Goal: Task Accomplishment & Management: Manage account settings

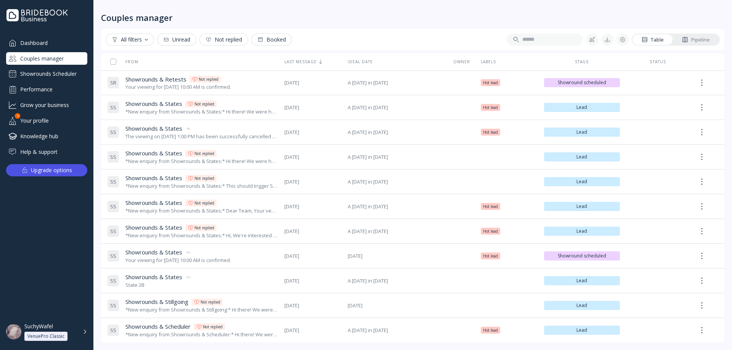
click at [74, 72] on div "Showrounds Scheduler" at bounding box center [46, 74] width 81 height 12
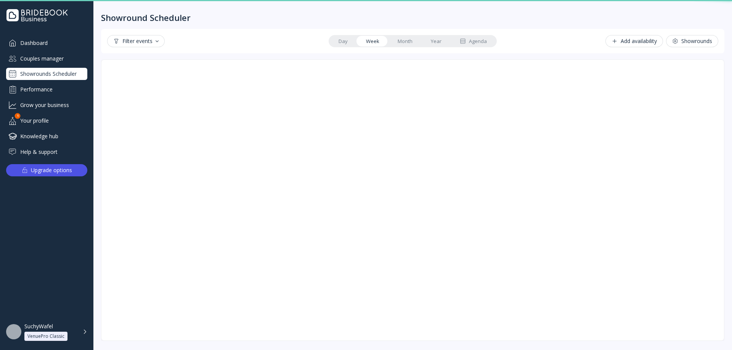
scroll to position [1, 0]
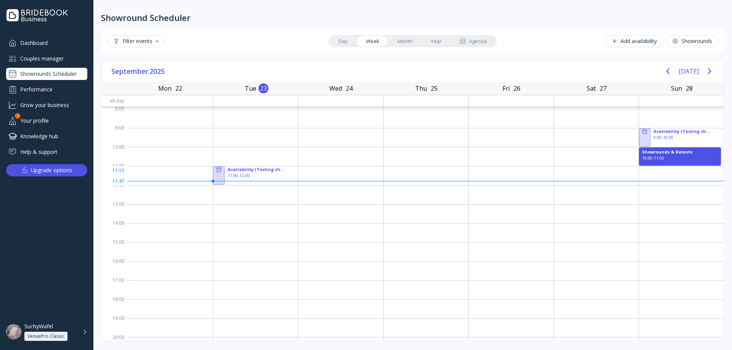
click at [549, 174] on div at bounding box center [510, 175] width 85 height 19
click at [572, 171] on div at bounding box center [596, 175] width 85 height 19
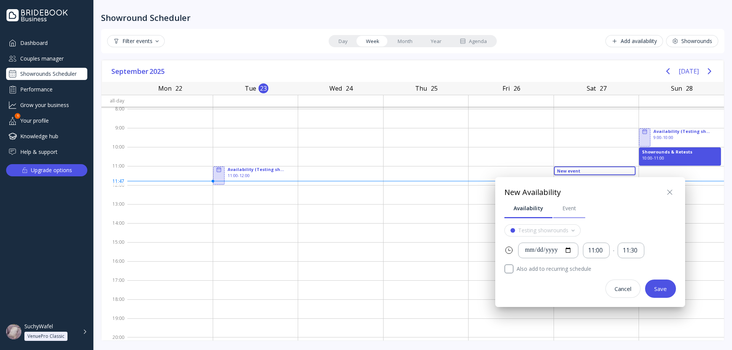
click at [573, 207] on div "Event" at bounding box center [569, 209] width 14 height 8
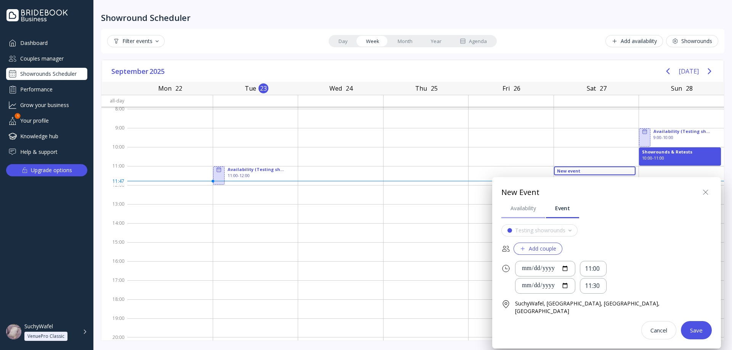
click at [529, 208] on div "Availability" at bounding box center [523, 209] width 26 height 8
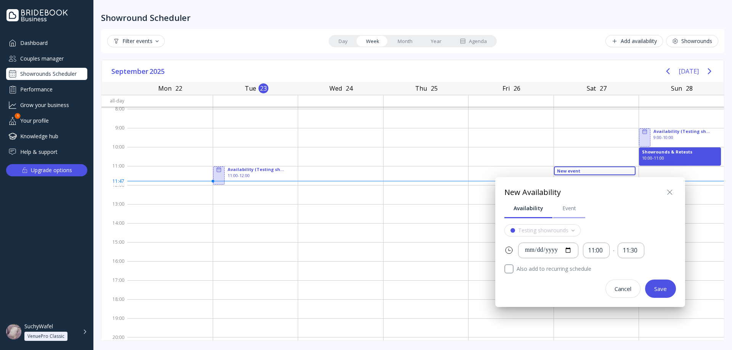
click at [563, 211] on div "Event" at bounding box center [569, 209] width 14 height 8
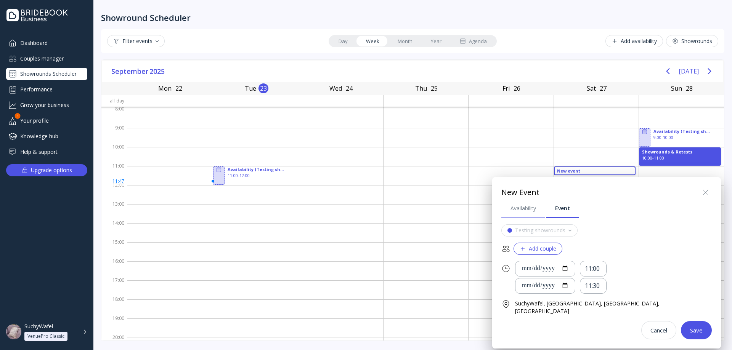
click at [531, 212] on div "Availability" at bounding box center [523, 209] width 26 height 8
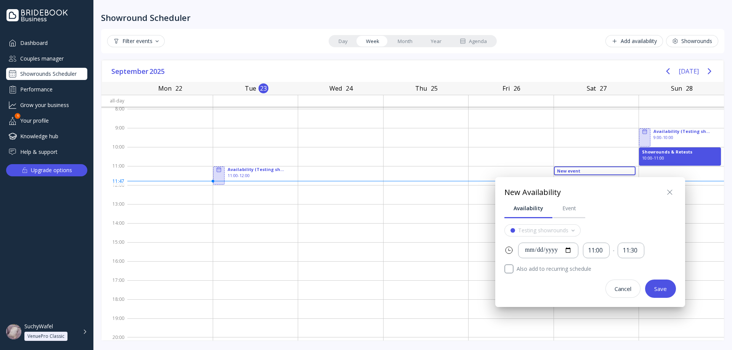
click at [668, 192] on icon at bounding box center [669, 192] width 9 height 9
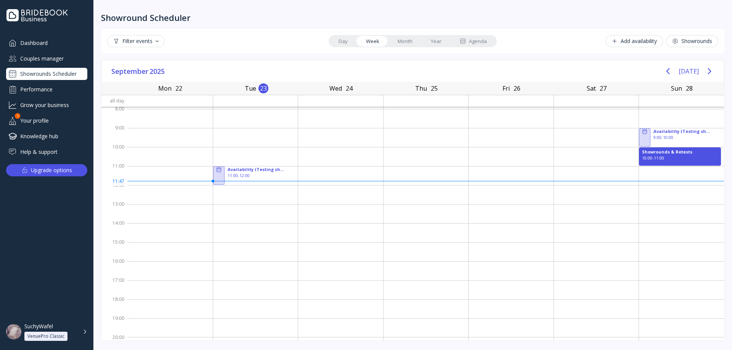
click at [400, 43] on link "Month" at bounding box center [404, 41] width 33 height 11
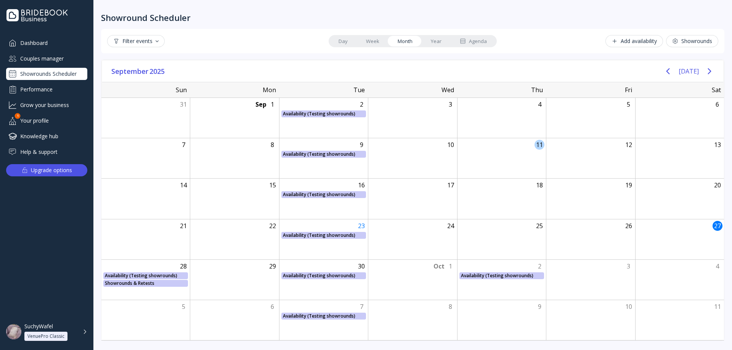
click at [534, 148] on div "11" at bounding box center [501, 158] width 89 height 40
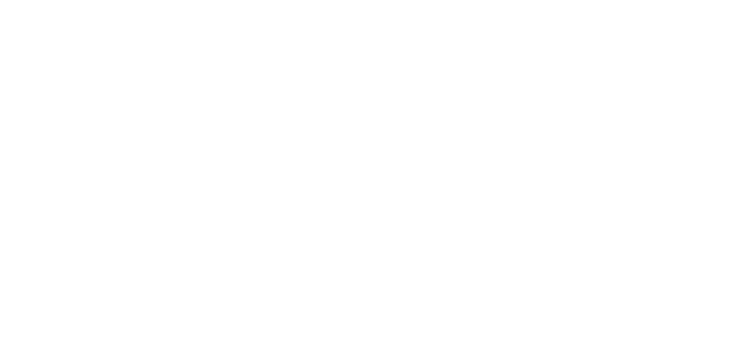
drag, startPoint x: 211, startPoint y: 66, endPoint x: 223, endPoint y: 78, distance: 16.4
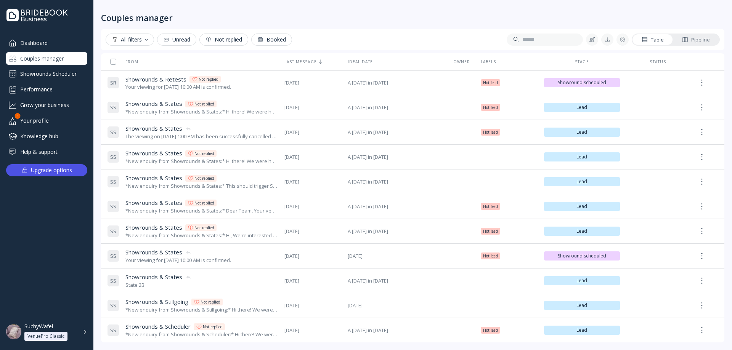
click at [54, 75] on div "Showrounds Scheduler" at bounding box center [46, 74] width 81 height 12
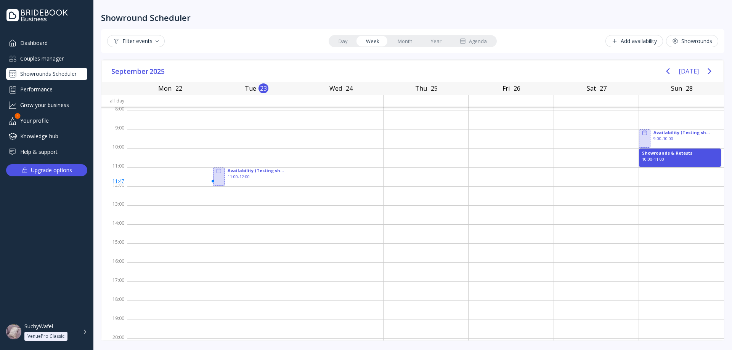
scroll to position [1, 0]
click at [625, 40] on div "Add availability" at bounding box center [633, 41] width 45 height 6
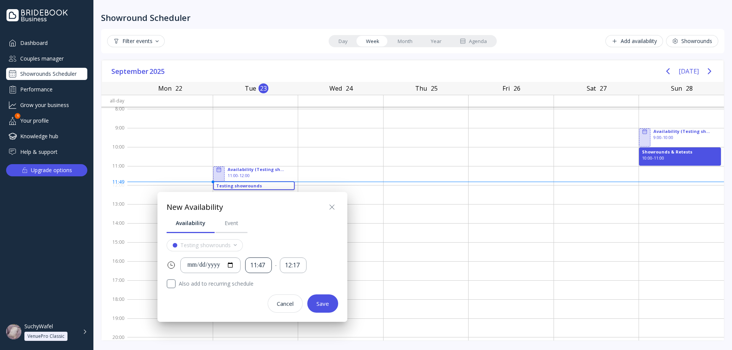
click at [267, 265] on div "11:47" at bounding box center [258, 265] width 17 height 9
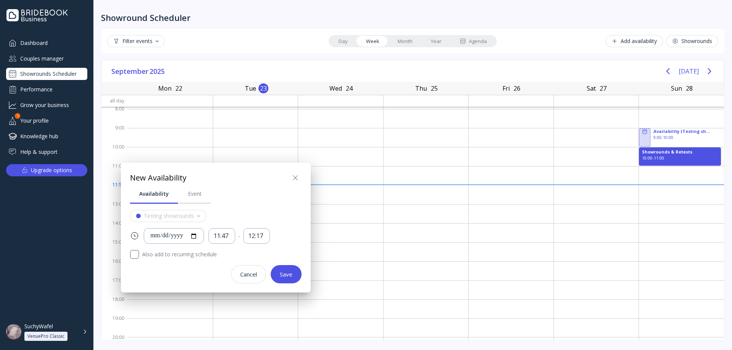
click at [387, 45] on div at bounding box center [366, 175] width 854 height 472
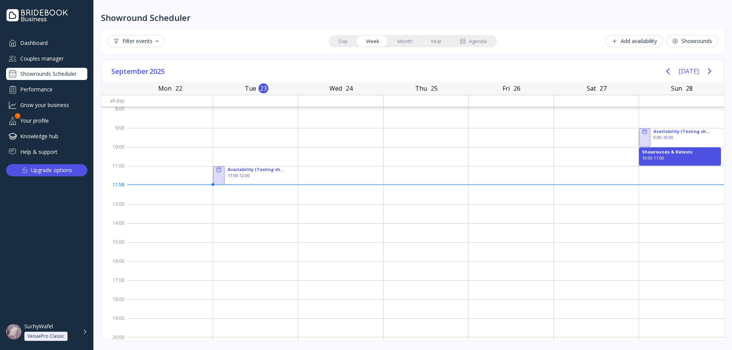
click at [404, 40] on link "Month" at bounding box center [404, 41] width 33 height 11
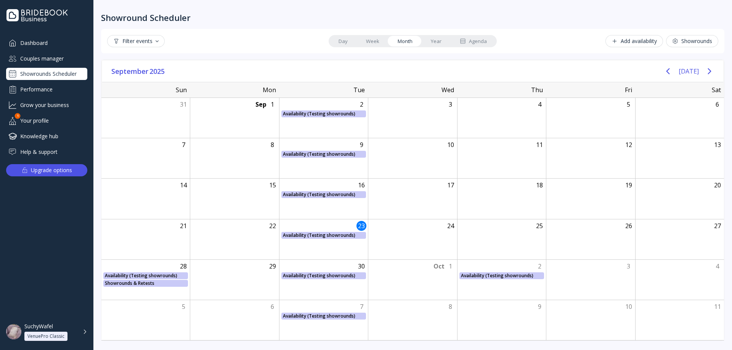
click at [370, 40] on link "Week" at bounding box center [373, 41] width 32 height 11
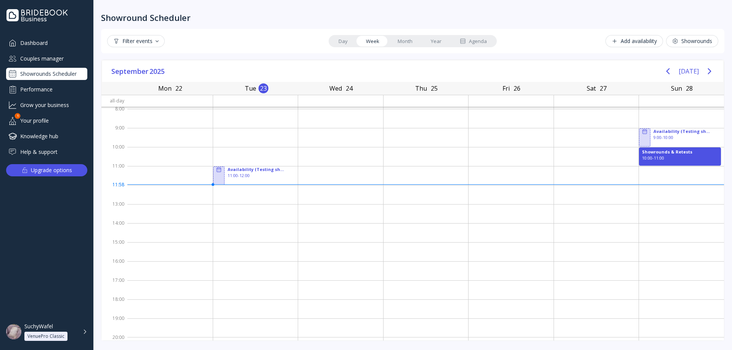
click at [353, 40] on link "Day" at bounding box center [342, 41] width 27 height 11
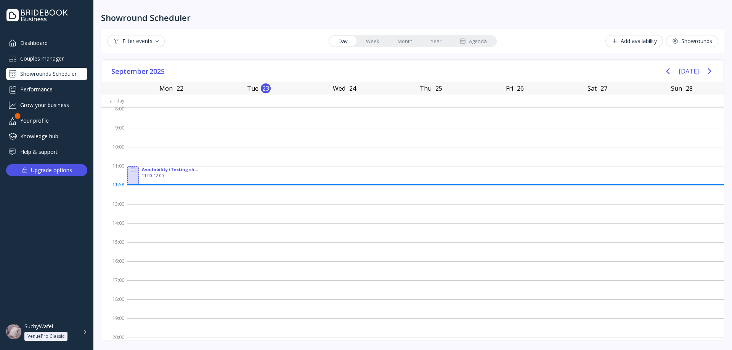
click at [614, 38] on button "Add availability" at bounding box center [634, 41] width 58 height 12
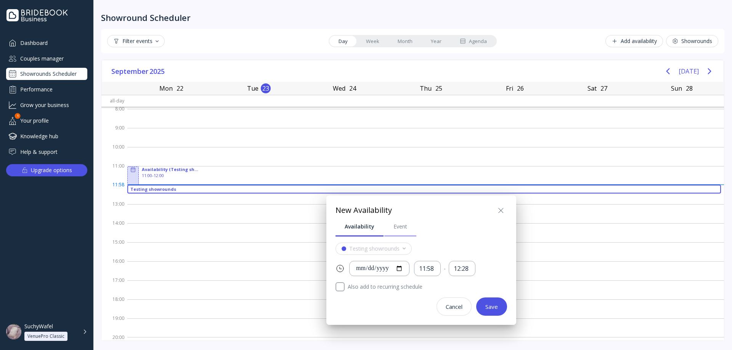
click at [401, 222] on link "Event" at bounding box center [400, 227] width 32 height 20
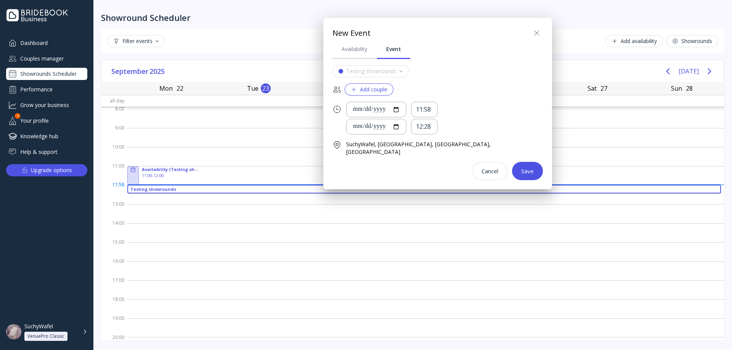
click at [367, 224] on div at bounding box center [366, 175] width 854 height 472
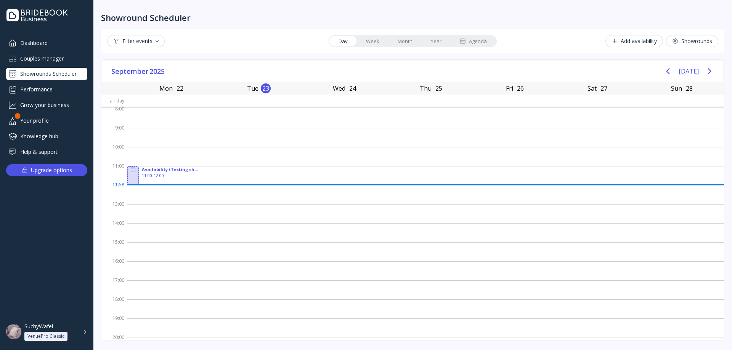
click at [633, 43] on div "Add availability" at bounding box center [633, 41] width 45 height 6
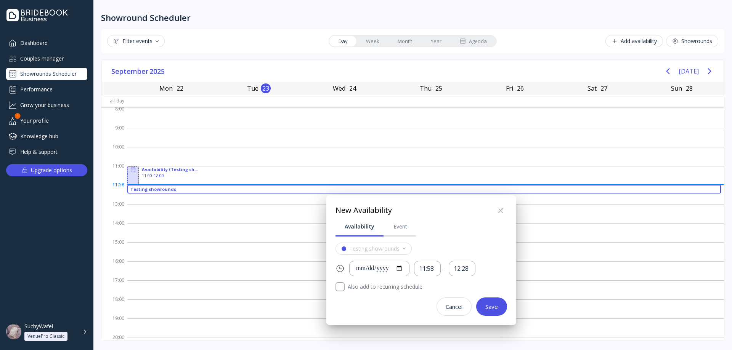
click at [633, 43] on div at bounding box center [366, 175] width 854 height 472
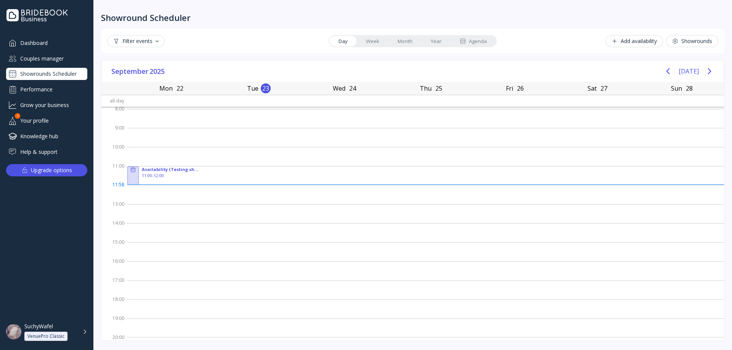
click at [633, 43] on div "Add availability" at bounding box center [633, 41] width 45 height 6
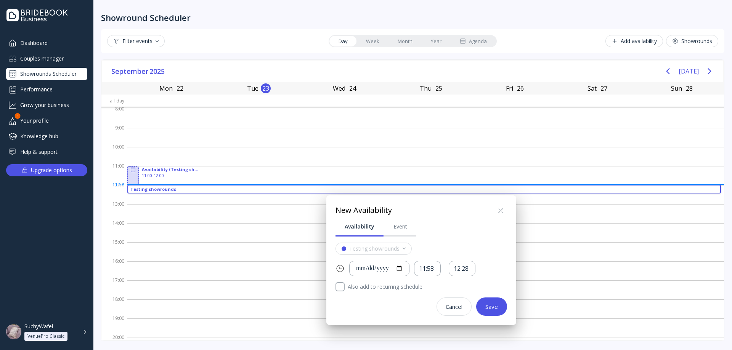
click at [633, 43] on div at bounding box center [366, 175] width 854 height 472
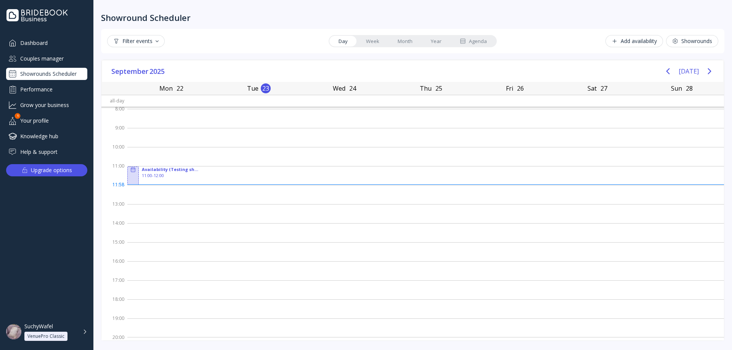
click at [405, 44] on link "Month" at bounding box center [404, 41] width 33 height 11
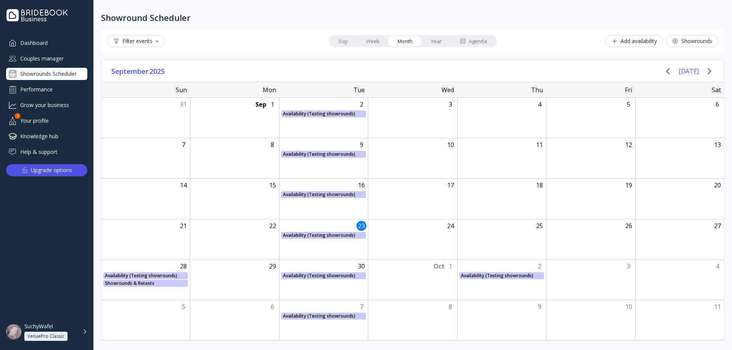
click at [381, 43] on link "Week" at bounding box center [373, 41] width 32 height 11
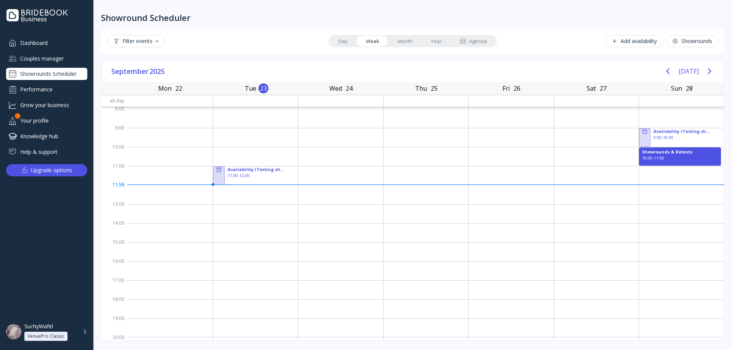
click at [612, 40] on button "Add availability" at bounding box center [634, 41] width 58 height 12
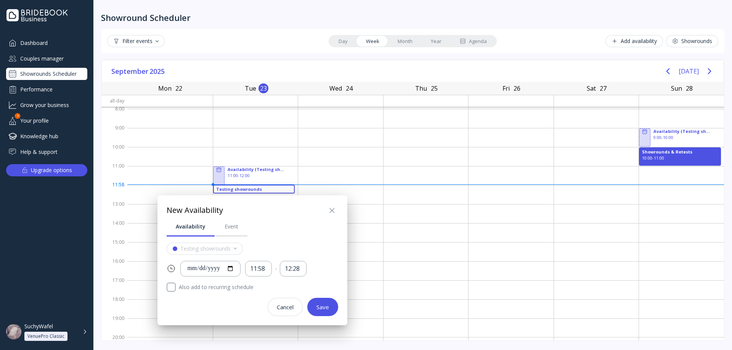
click at [615, 39] on div at bounding box center [366, 175] width 854 height 472
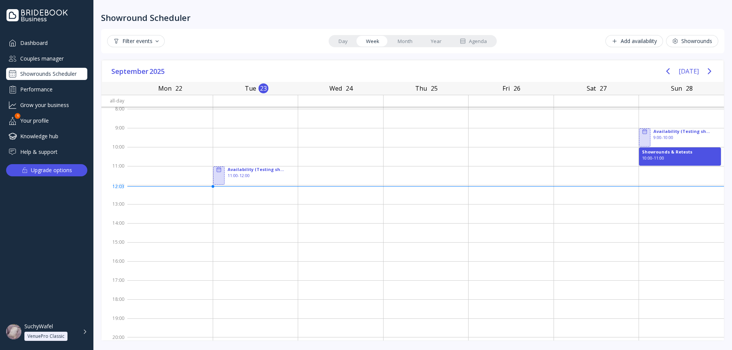
click at [644, 43] on div "Add availability" at bounding box center [633, 41] width 45 height 6
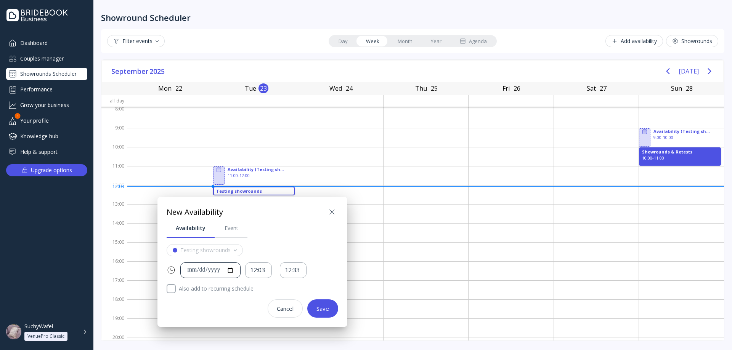
click at [204, 268] on div "**********" at bounding box center [210, 270] width 47 height 9
click at [232, 267] on div at bounding box center [210, 270] width 47 height 9
type input "**********"
click at [213, 273] on div "**********" at bounding box center [210, 270] width 47 height 9
click at [216, 271] on div at bounding box center [210, 270] width 47 height 9
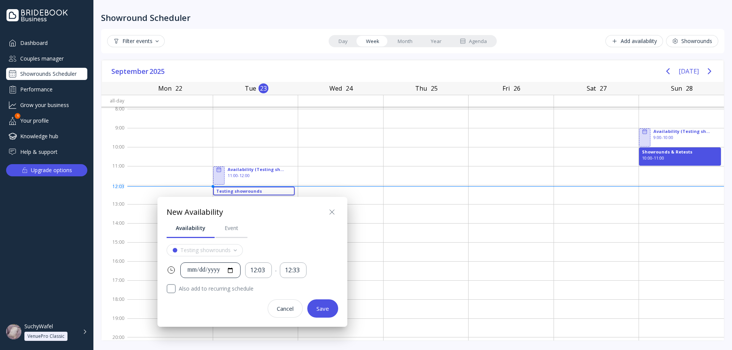
click at [227, 269] on div at bounding box center [210, 270] width 47 height 9
type input "**********"
click at [212, 273] on div "**********" at bounding box center [210, 270] width 47 height 9
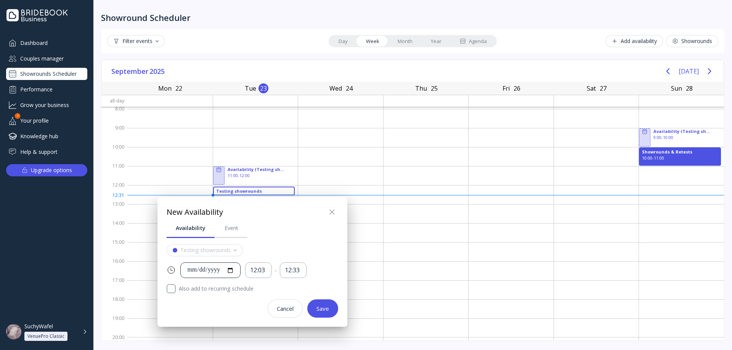
click at [218, 272] on div at bounding box center [210, 270] width 47 height 9
click at [327, 303] on button "Save" at bounding box center [322, 309] width 31 height 18
click at [318, 309] on div "Save" at bounding box center [322, 309] width 13 height 6
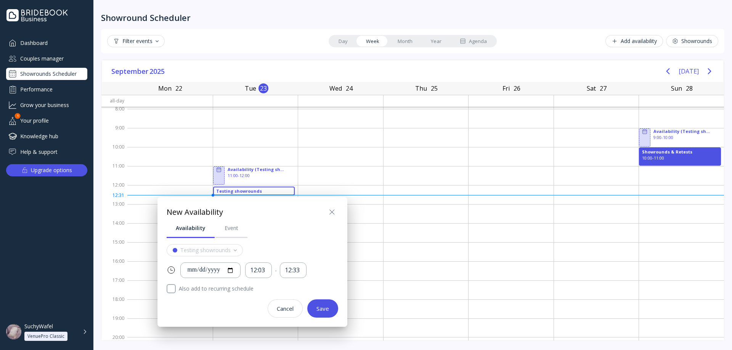
click at [318, 309] on div "Save" at bounding box center [322, 309] width 13 height 6
click at [232, 306] on div "Testing showrounds 12:03 - 12:33 Also add to recurring schedule Cancel Save" at bounding box center [252, 281] width 171 height 74
click at [267, 274] on div "12:03" at bounding box center [258, 270] width 17 height 9
click at [269, 236] on div "01:30" at bounding box center [274, 235] width 29 height 7
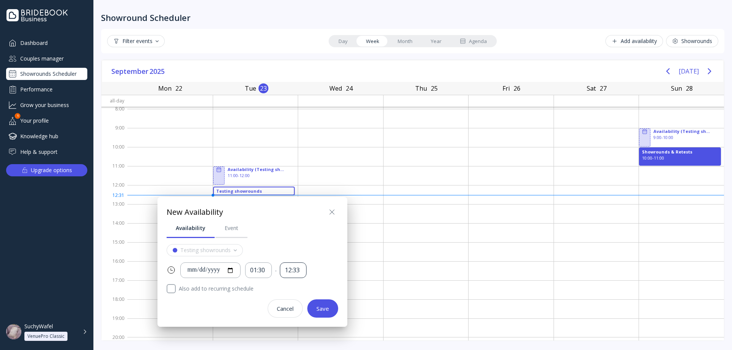
click at [297, 269] on div "12:33" at bounding box center [293, 270] width 17 height 9
click at [298, 252] on div "03:30" at bounding box center [309, 251] width 29 height 7
click at [320, 301] on button "Save" at bounding box center [322, 309] width 31 height 18
click at [321, 304] on button "Save" at bounding box center [322, 309] width 31 height 18
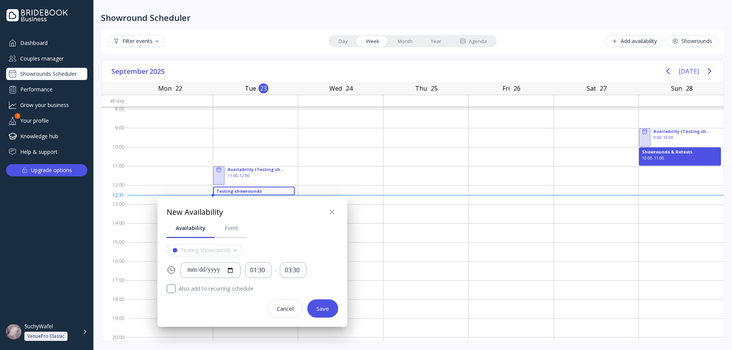
click at [329, 305] on button "Save" at bounding box center [322, 309] width 31 height 18
click at [329, 306] on button "Save" at bounding box center [322, 309] width 31 height 18
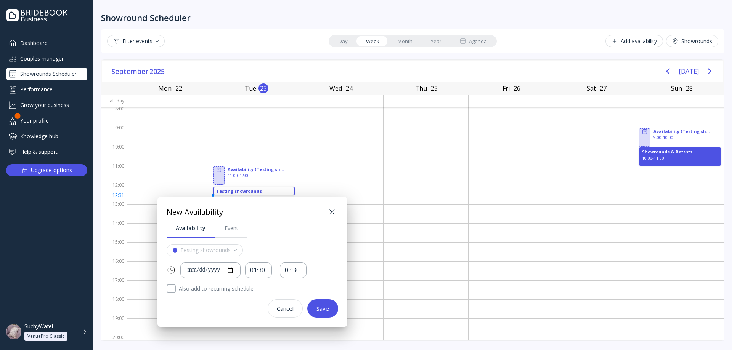
click at [329, 306] on button "Save" at bounding box center [322, 309] width 31 height 18
click at [332, 215] on icon at bounding box center [331, 212] width 9 height 9
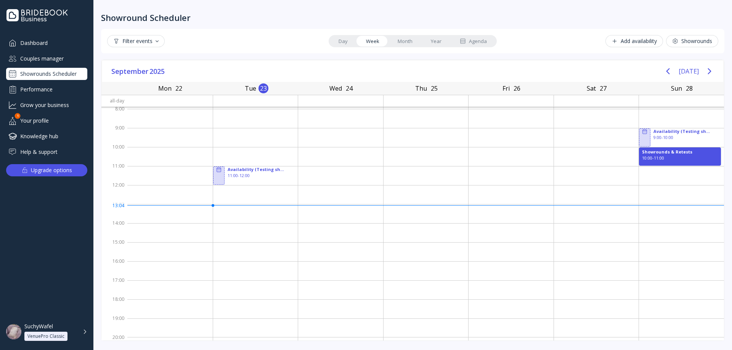
click at [639, 43] on div "Add availability" at bounding box center [633, 41] width 45 height 6
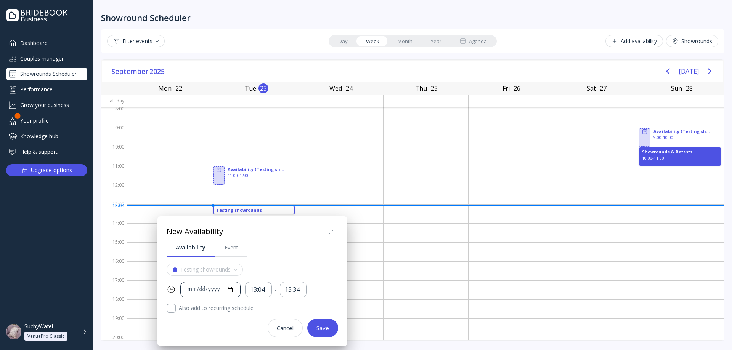
click at [234, 287] on div "**********" at bounding box center [210, 289] width 47 height 9
click at [218, 287] on div "**********" at bounding box center [210, 289] width 47 height 9
click at [223, 290] on div at bounding box center [210, 289] width 47 height 9
drag, startPoint x: 228, startPoint y: 293, endPoint x: 227, endPoint y: 289, distance: 4.6
click at [228, 293] on div at bounding box center [210, 289] width 47 height 9
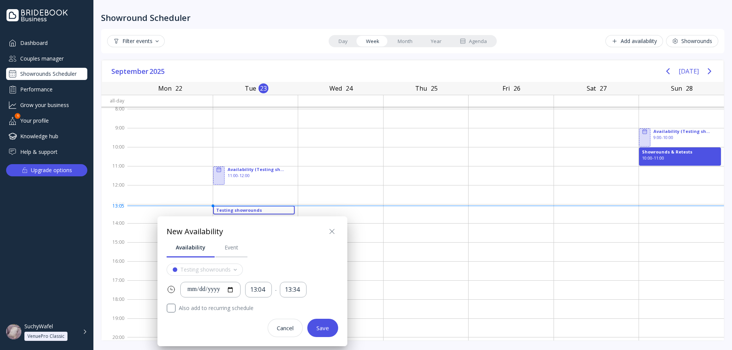
click at [142, 49] on div at bounding box center [366, 175] width 854 height 472
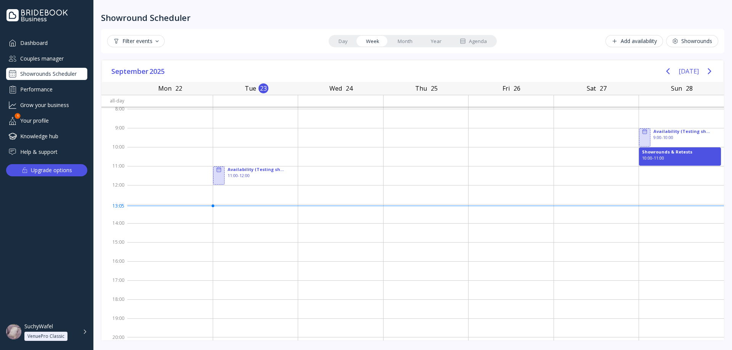
click at [149, 43] on div "Filter events" at bounding box center [135, 41] width 45 height 6
click at [147, 43] on div "Filter events" at bounding box center [135, 41] width 45 height 6
click at [682, 39] on div "Showrounds" at bounding box center [692, 41] width 40 height 6
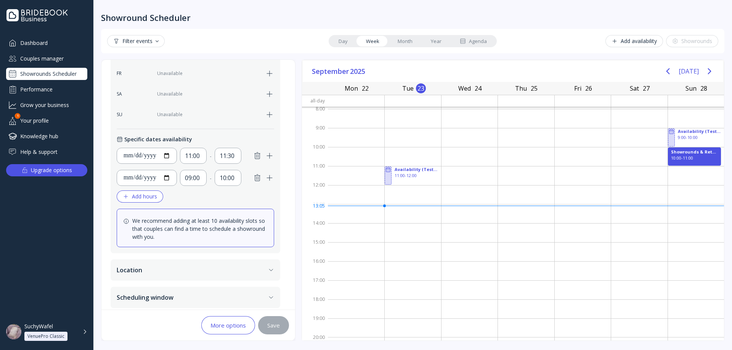
scroll to position [302, 0]
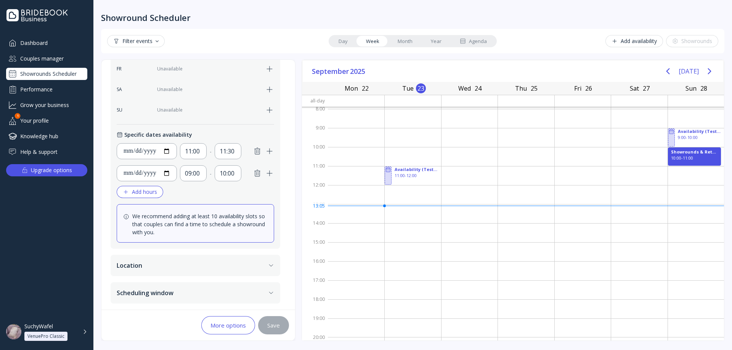
click at [163, 269] on button "Location" at bounding box center [196, 265] width 170 height 21
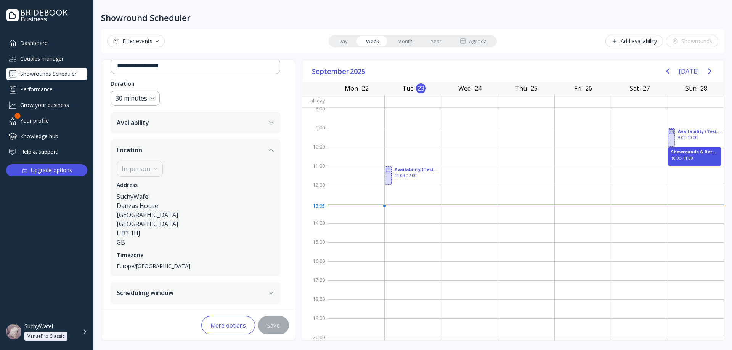
click at [163, 293] on button "Scheduling window" at bounding box center [196, 292] width 170 height 21
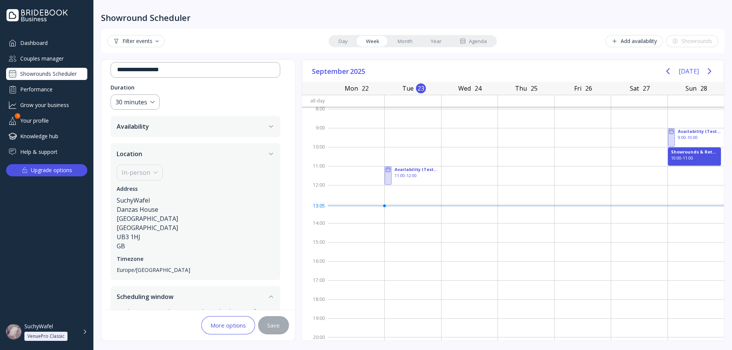
scroll to position [76, 0]
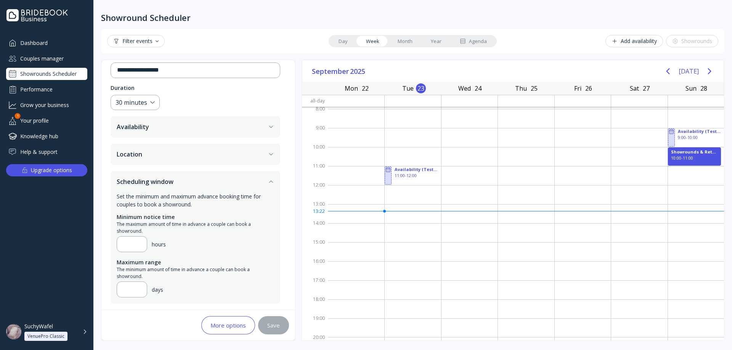
click at [624, 37] on button "Add availability" at bounding box center [634, 41] width 58 height 12
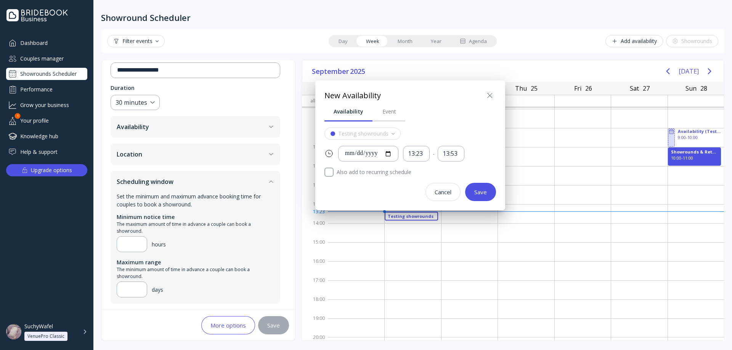
click at [251, 32] on div at bounding box center [366, 175] width 854 height 472
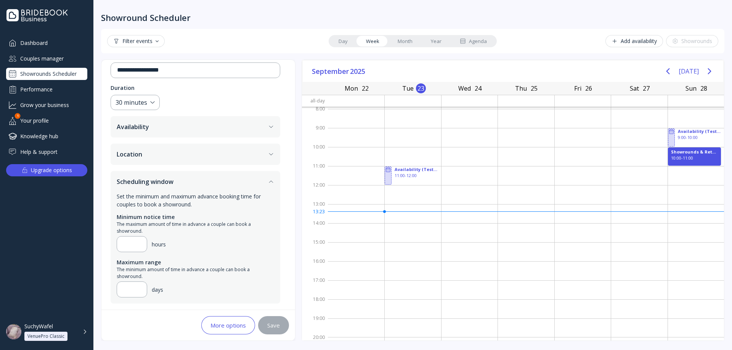
click at [234, 339] on div "More options Save" at bounding box center [198, 325] width 194 height 30
click at [232, 322] on div "More options" at bounding box center [227, 325] width 35 height 6
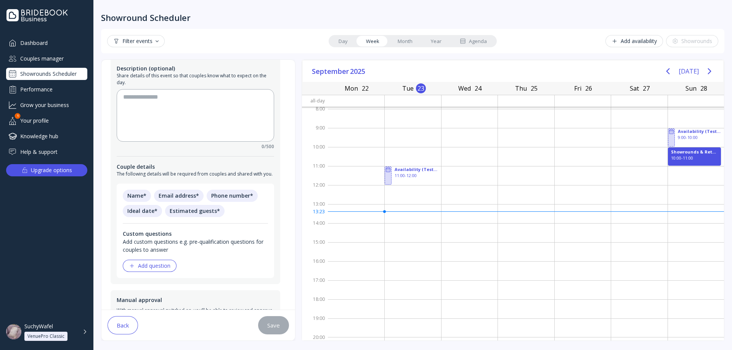
click at [127, 325] on div "Back" at bounding box center [123, 325] width 12 height 6
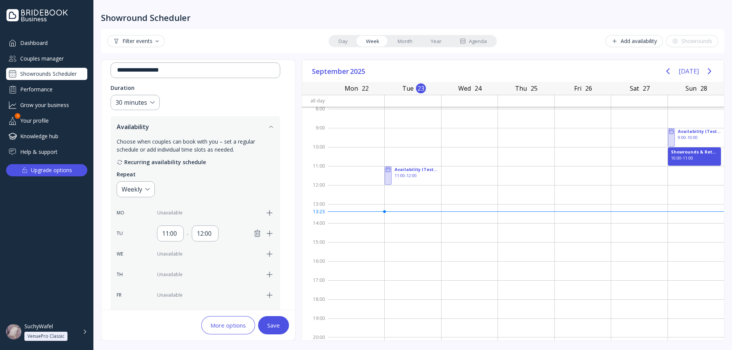
click at [64, 70] on div "Showrounds Scheduler" at bounding box center [46, 74] width 81 height 12
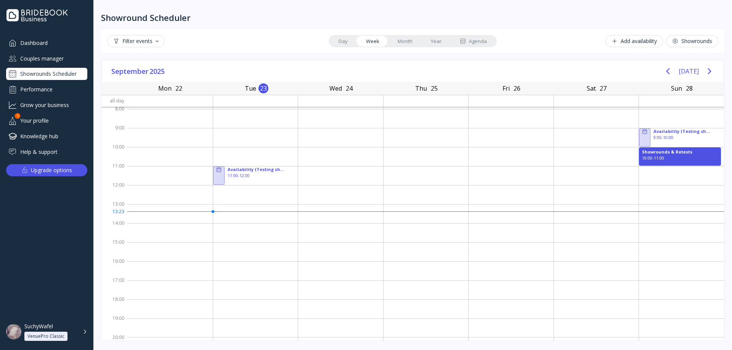
click at [627, 35] on button "Add availability" at bounding box center [634, 41] width 58 height 12
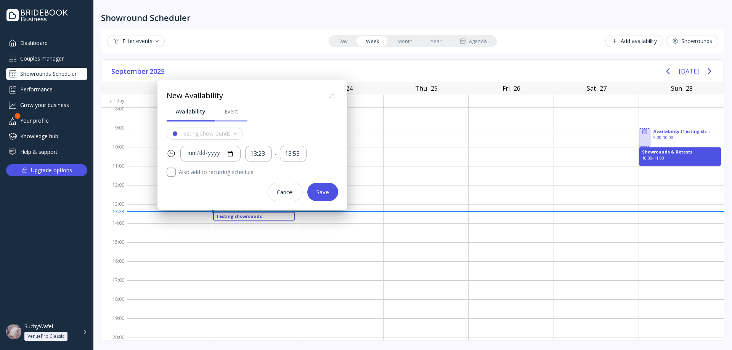
click at [217, 112] on link "Event" at bounding box center [231, 112] width 32 height 20
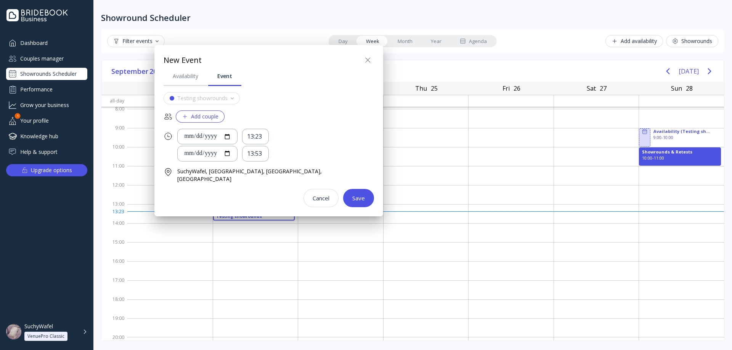
click at [199, 114] on div "Add couple" at bounding box center [200, 117] width 37 height 6
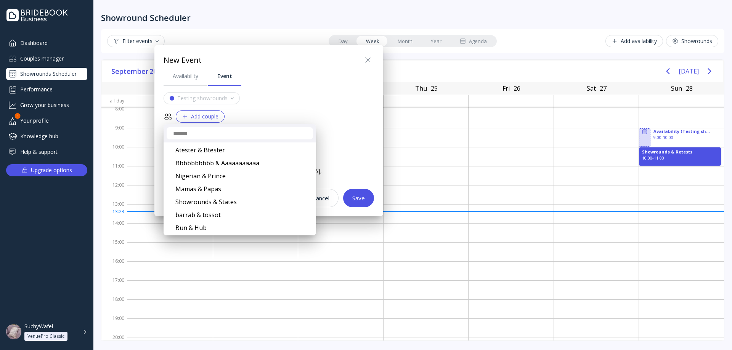
click at [252, 92] on div at bounding box center [366, 175] width 854 height 472
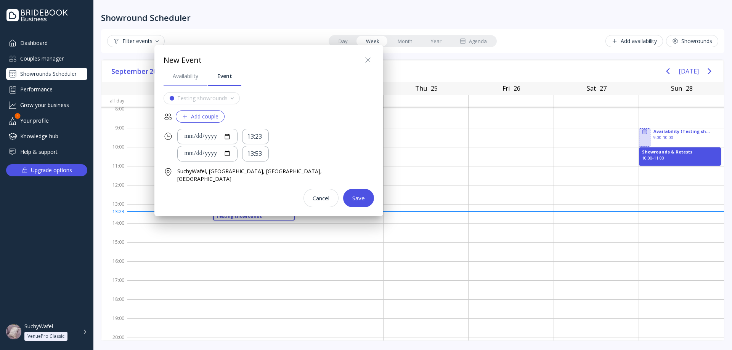
click at [197, 75] on div "Availability" at bounding box center [186, 76] width 26 height 8
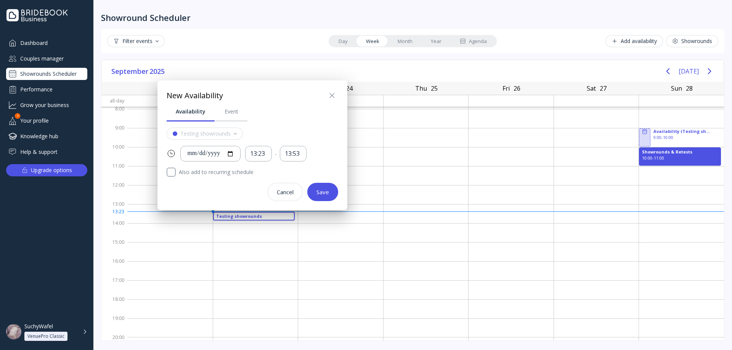
click at [208, 173] on label "Also add to recurring schedule" at bounding box center [257, 172] width 162 height 9
click at [178, 172] on label "Also add to recurring schedule" at bounding box center [257, 172] width 162 height 9
click at [240, 152] on div "**********" at bounding box center [210, 154] width 60 height 16
click at [232, 150] on div "**********" at bounding box center [210, 153] width 47 height 9
click at [231, 153] on div "**********" at bounding box center [210, 153] width 47 height 9
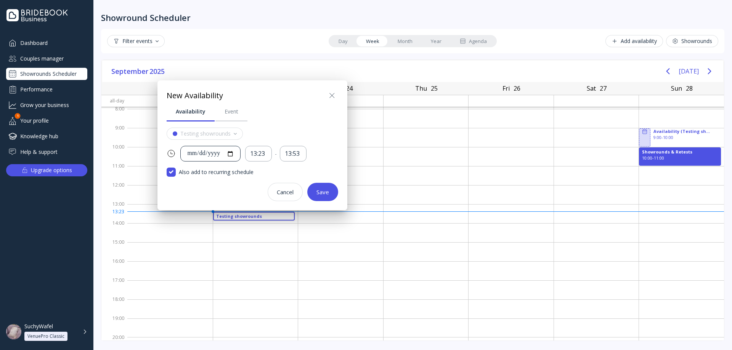
click at [234, 156] on div "**********" at bounding box center [210, 153] width 47 height 9
click at [234, 154] on div "**********" at bounding box center [210, 153] width 47 height 9
